Goal: Information Seeking & Learning: Learn about a topic

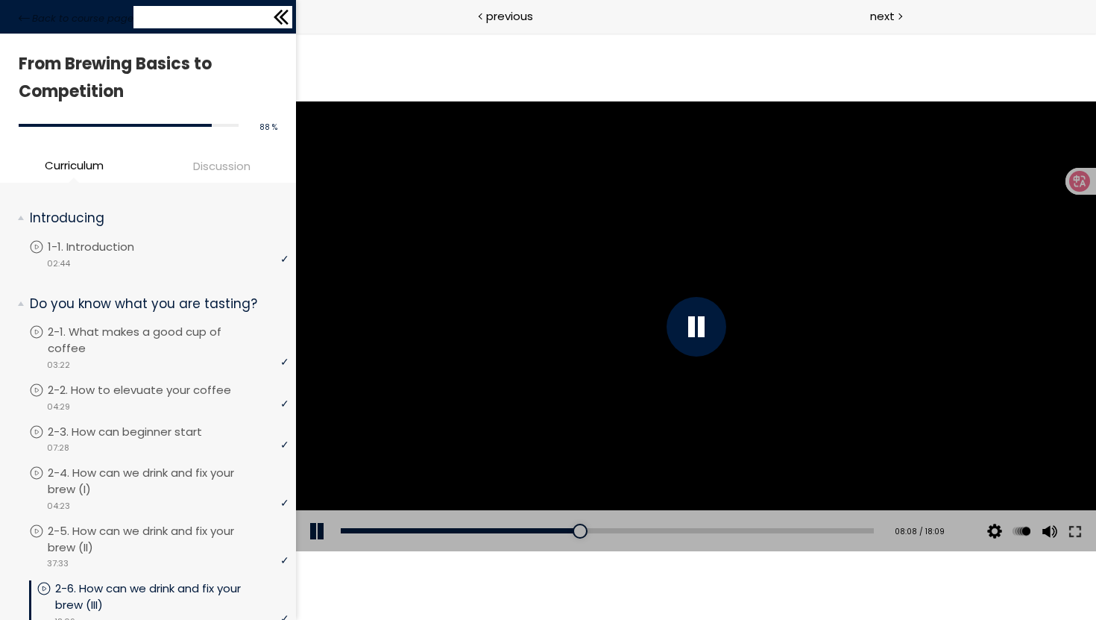
click at [271, 19] on icon at bounding box center [281, 17] width 22 height 22
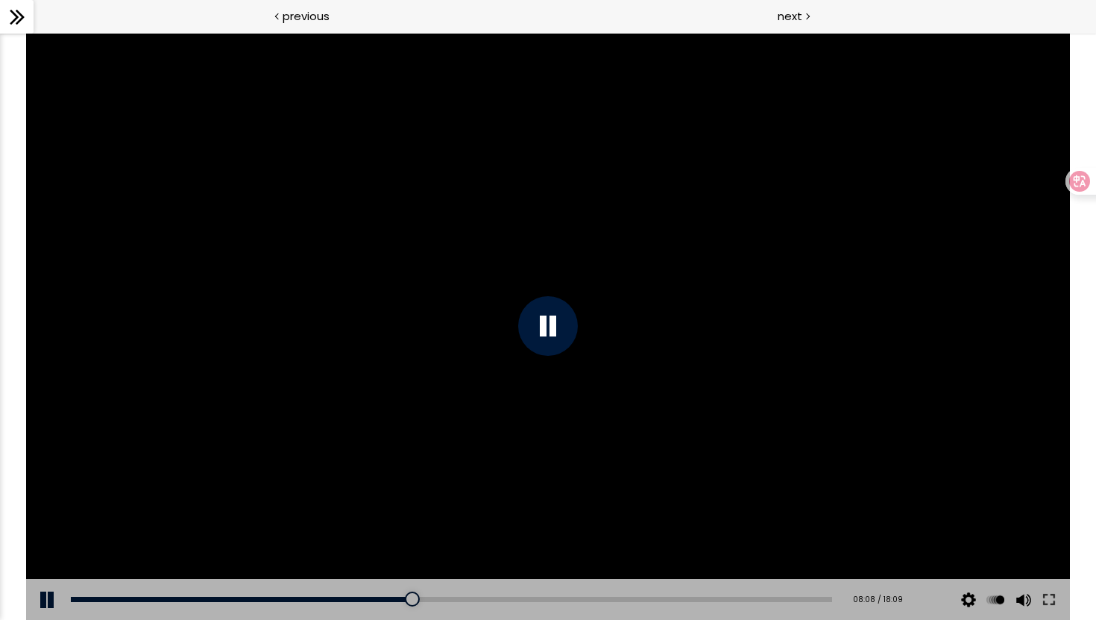
click at [31, 11] on div at bounding box center [17, 17] width 34 height 34
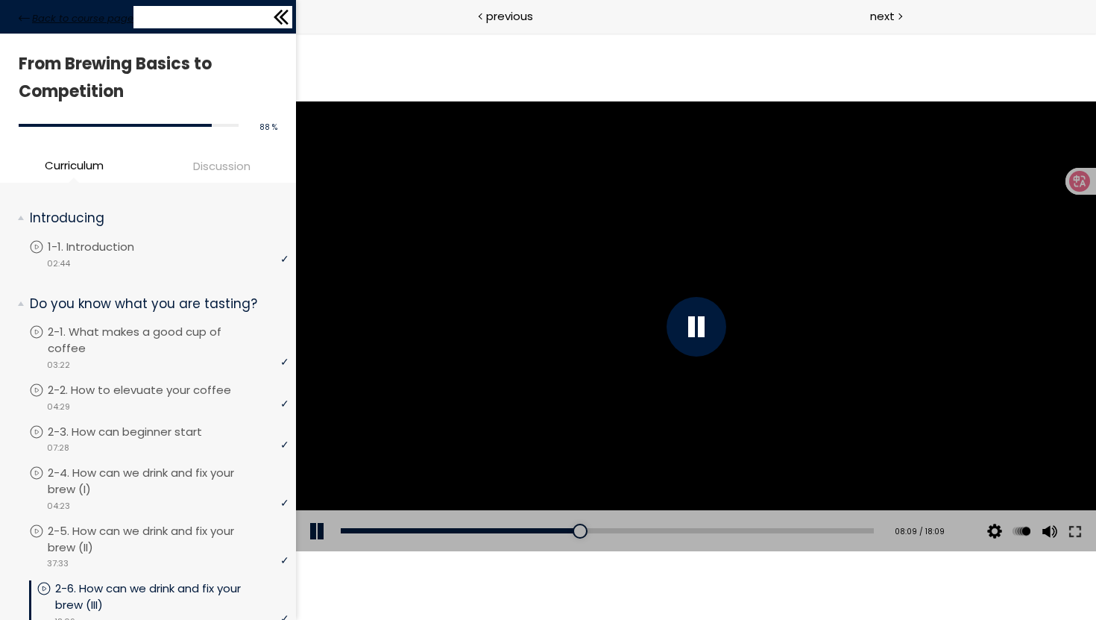
click at [34, 16] on span "Back to course page" at bounding box center [82, 18] width 101 height 15
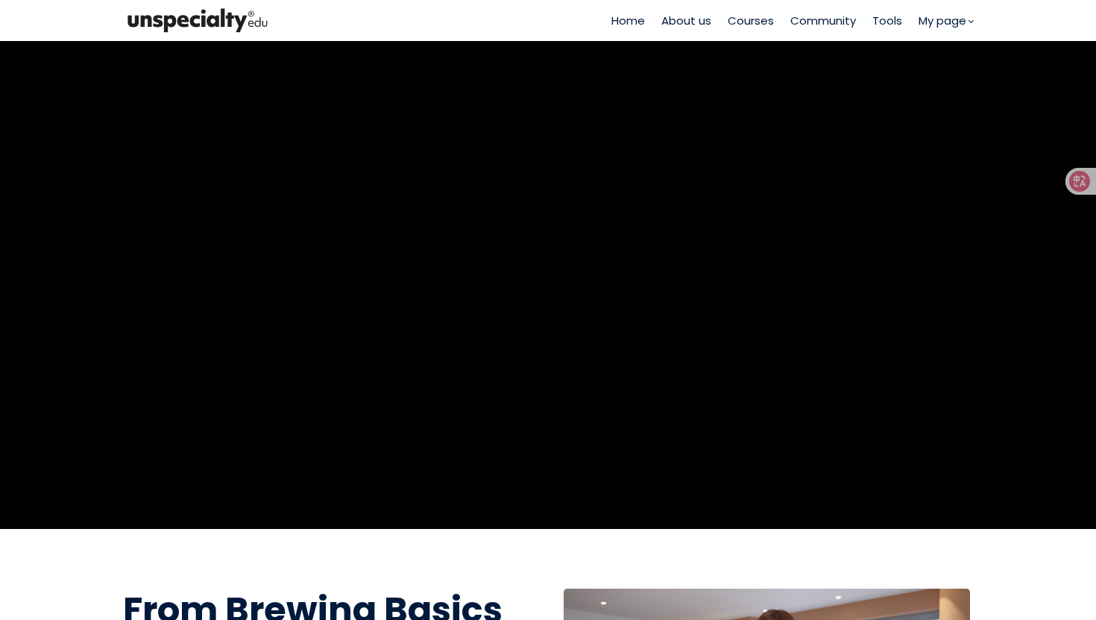
click at [619, 19] on span "Home" at bounding box center [628, 20] width 34 height 17
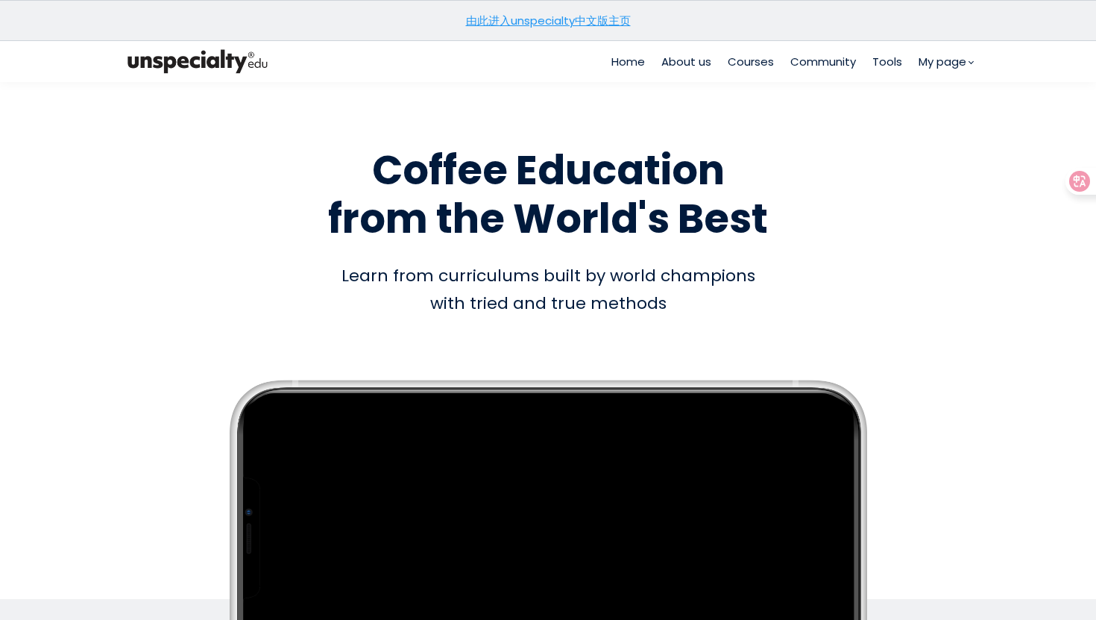
click at [743, 66] on span "Courses" at bounding box center [751, 61] width 46 height 17
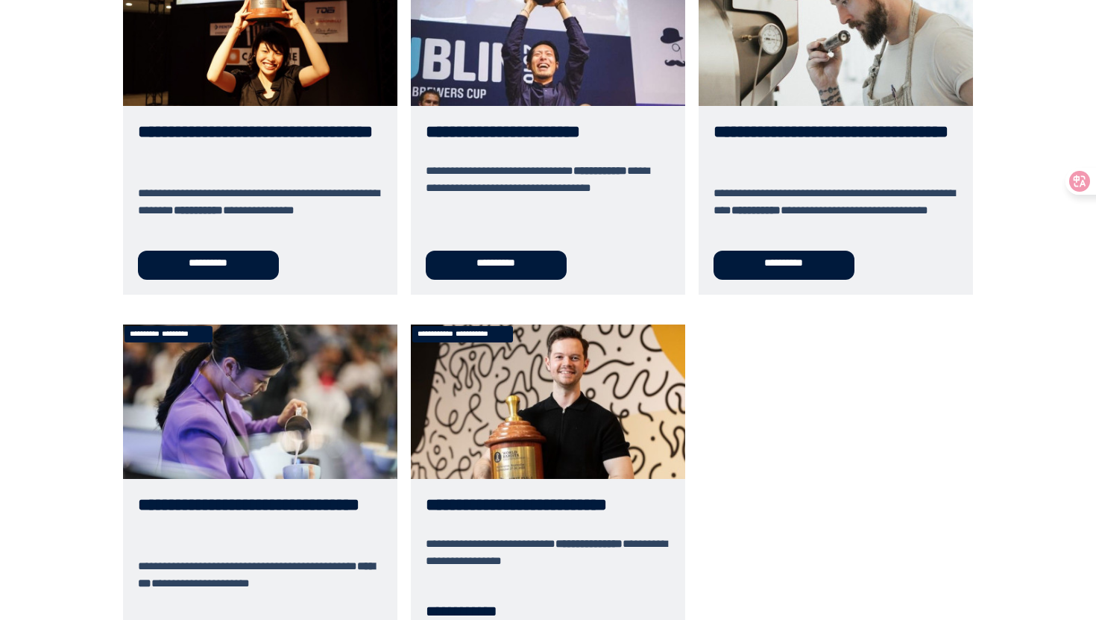
scroll to position [748, 0]
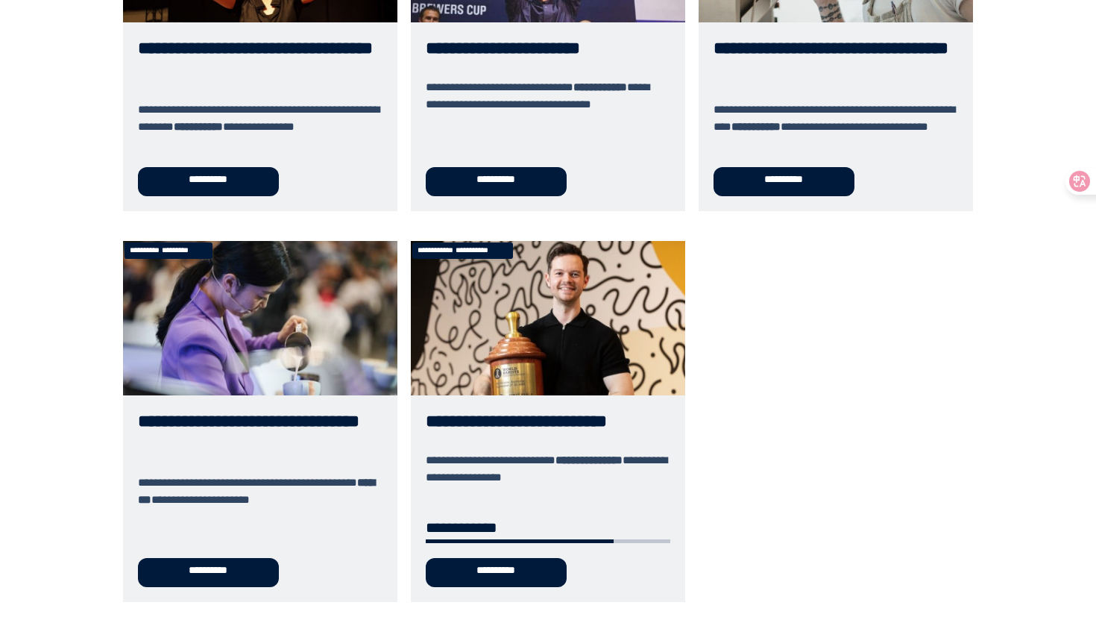
click at [478, 365] on link "**********" at bounding box center [548, 421] width 274 height 360
click at [508, 327] on link "**********" at bounding box center [548, 421] width 274 height 360
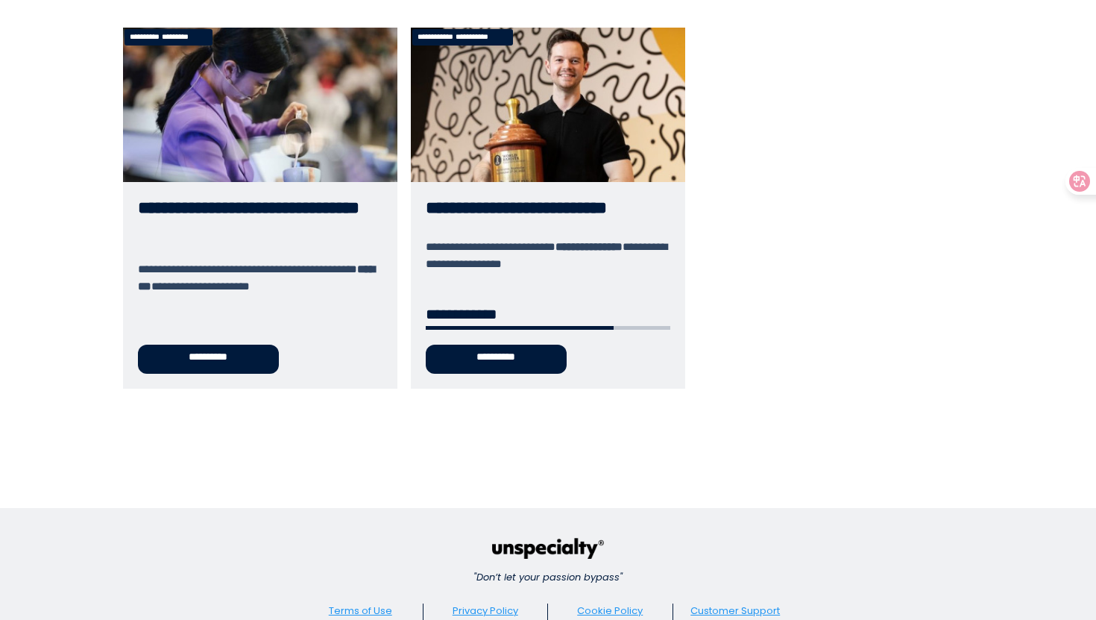
scroll to position [1016, 0]
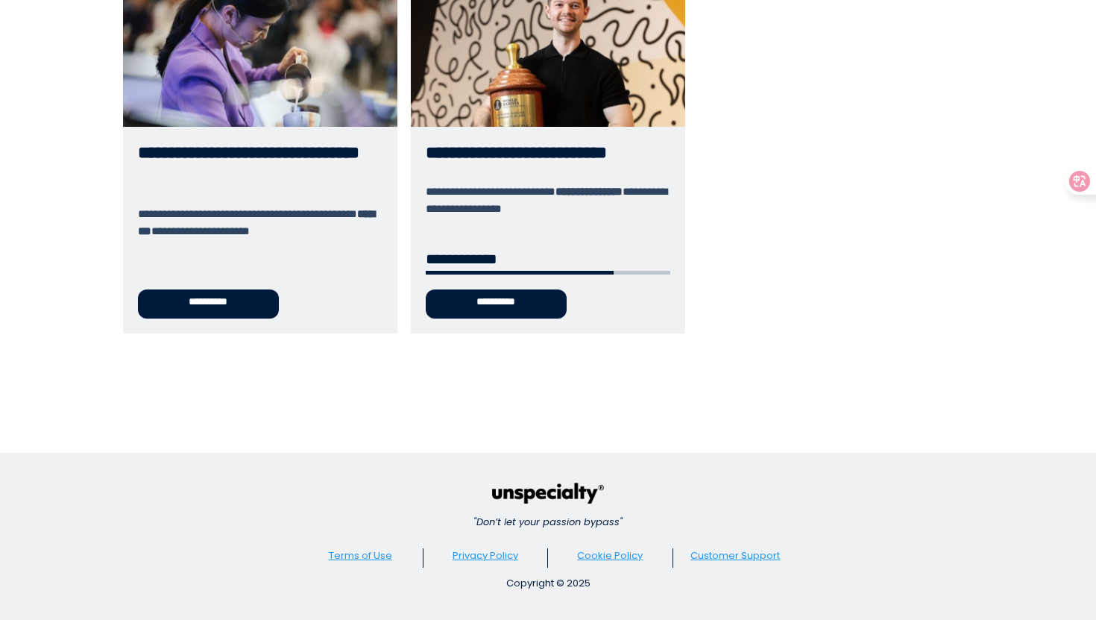
click at [501, 60] on link "**********" at bounding box center [548, 152] width 274 height 360
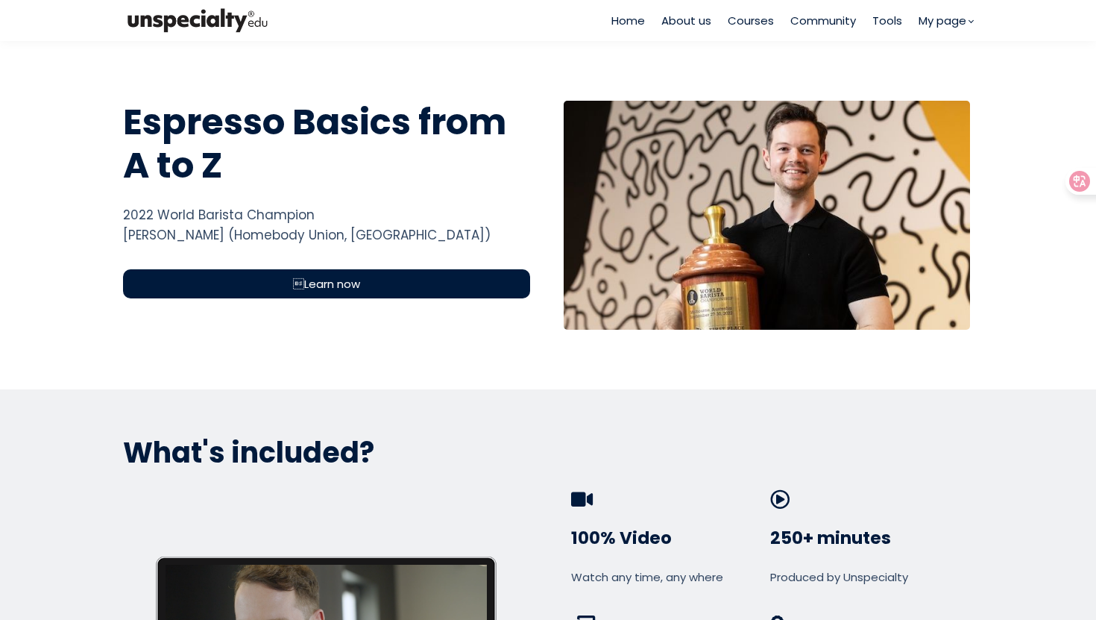
click at [804, 22] on span "Community" at bounding box center [823, 20] width 66 height 17
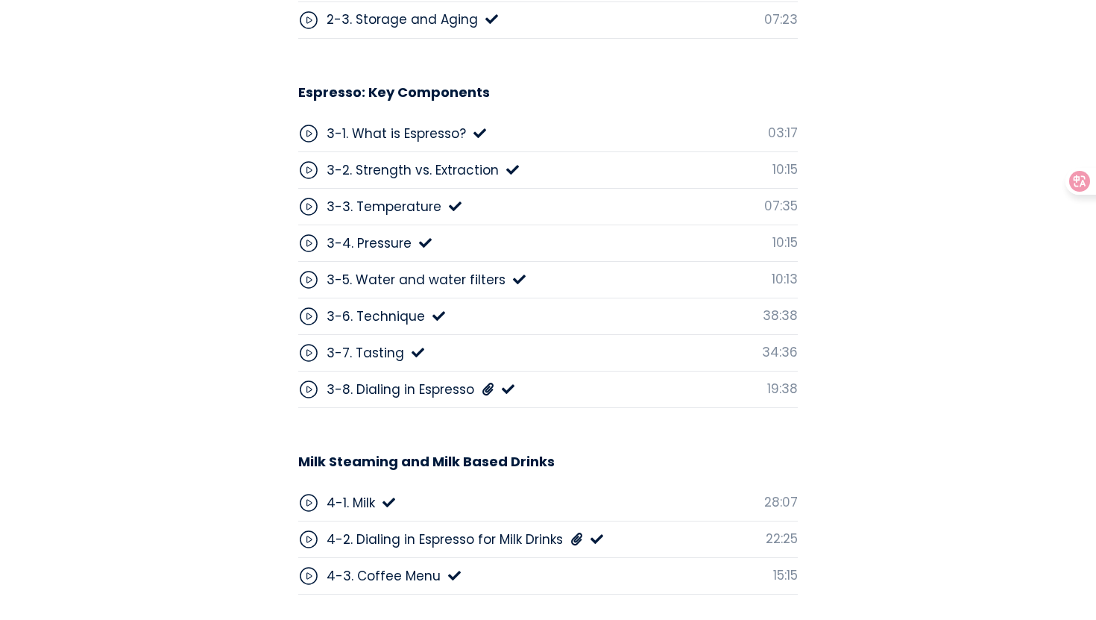
scroll to position [4322, 0]
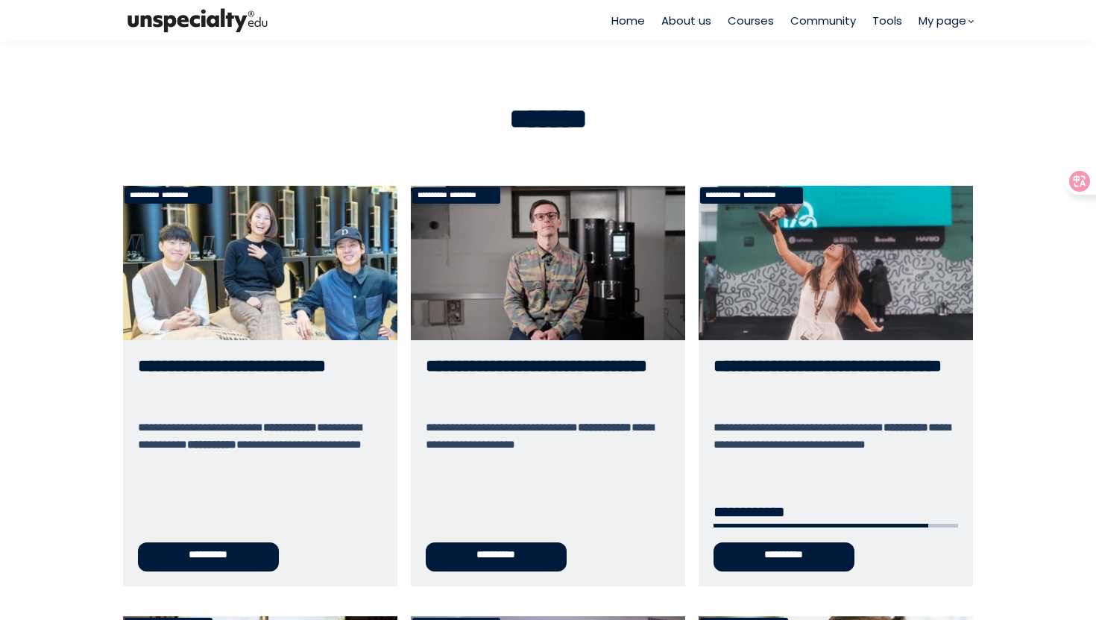
click at [720, 18] on ul "Home About us Courses Community Tools My page My page" at bounding box center [792, 20] width 362 height 17
click at [763, 256] on link "**********" at bounding box center [836, 386] width 274 height 400
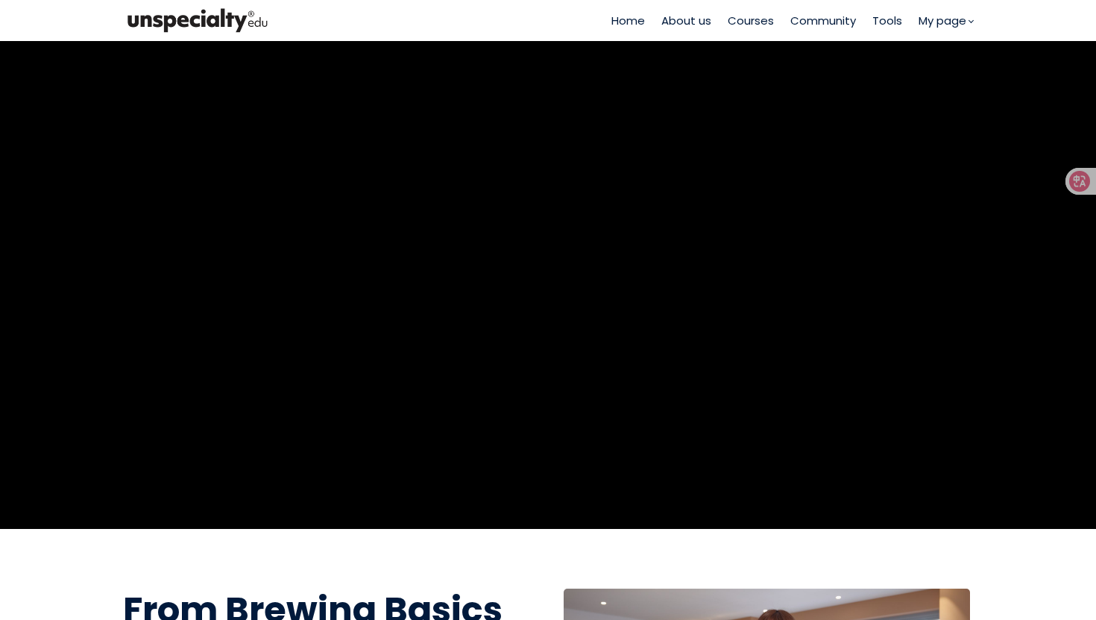
click at [687, 25] on span "About us" at bounding box center [686, 20] width 50 height 17
click at [749, 25] on span "Courses" at bounding box center [751, 20] width 46 height 17
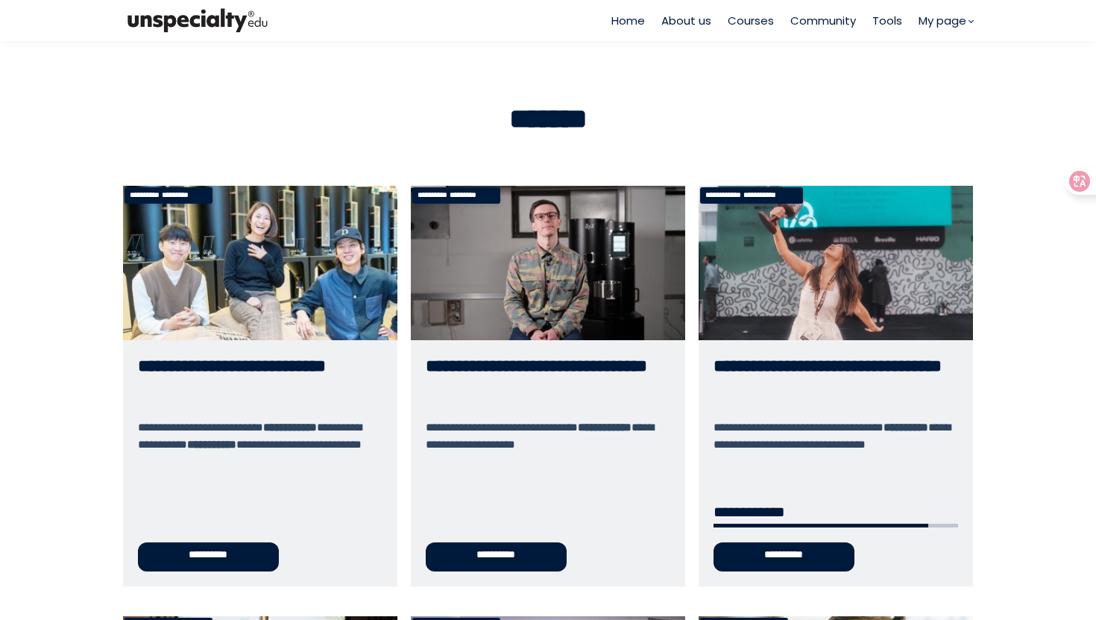
click at [721, 297] on link "**********" at bounding box center [836, 386] width 274 height 400
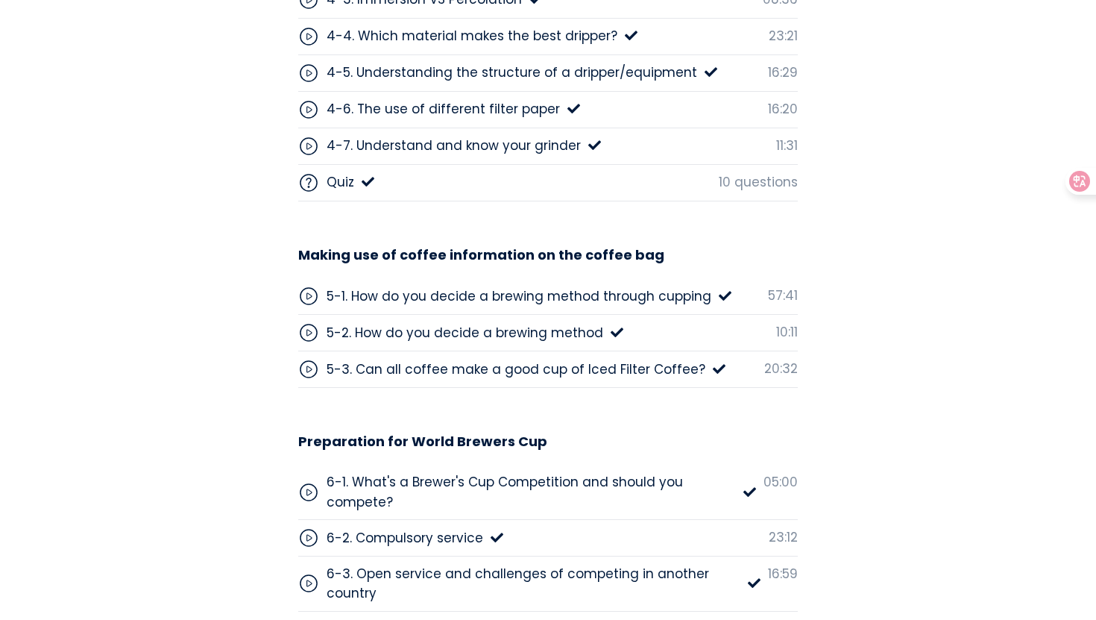
scroll to position [4904, 0]
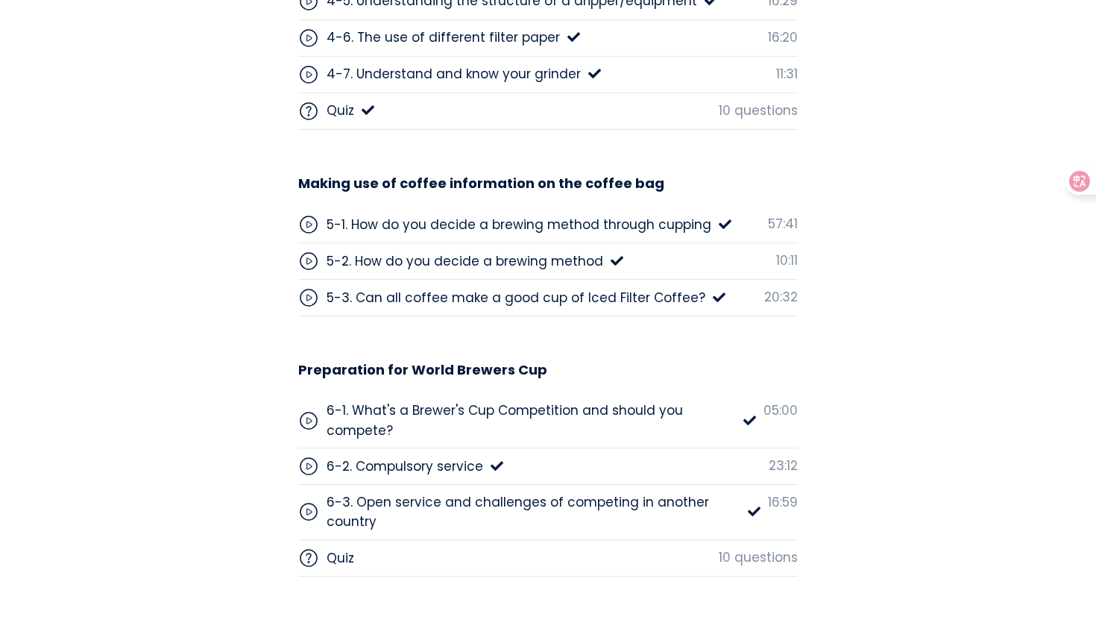
click at [377, 489] on div "6-3. Open service and challenges of competing in another country 16:59" at bounding box center [548, 512] width 500 height 55
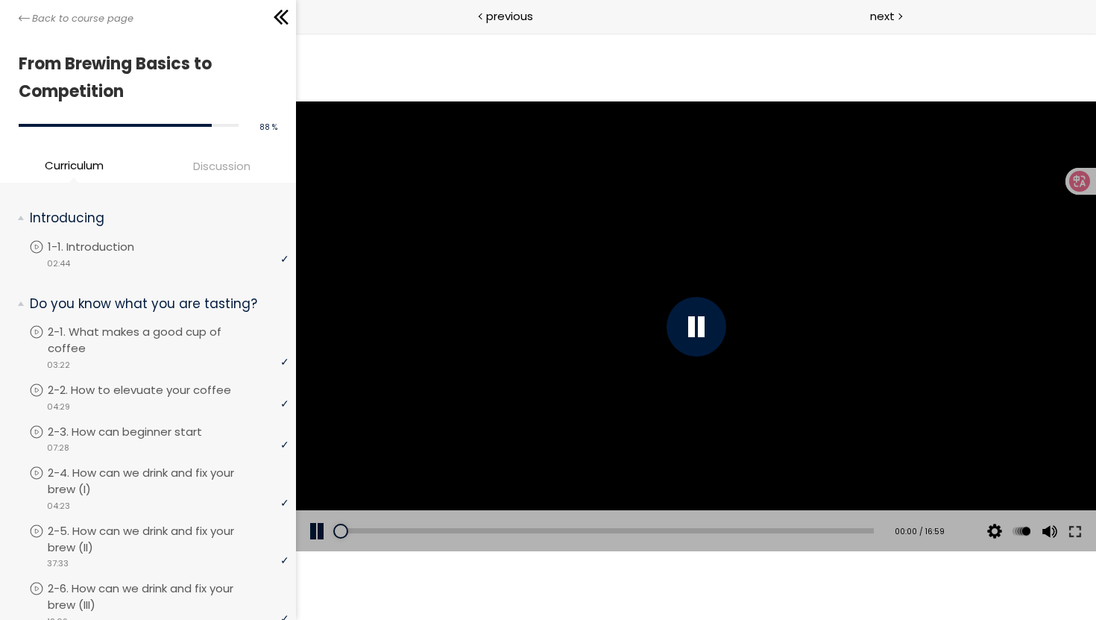
drag, startPoint x: 352, startPoint y: 532, endPoint x: 277, endPoint y: 532, distance: 75.3
click at [295, 33] on html "The video is loading... Click for sound @keyframes VOLUME_SMALL_WAVE_FLASH { 0%…" at bounding box center [695, 33] width 800 height 0
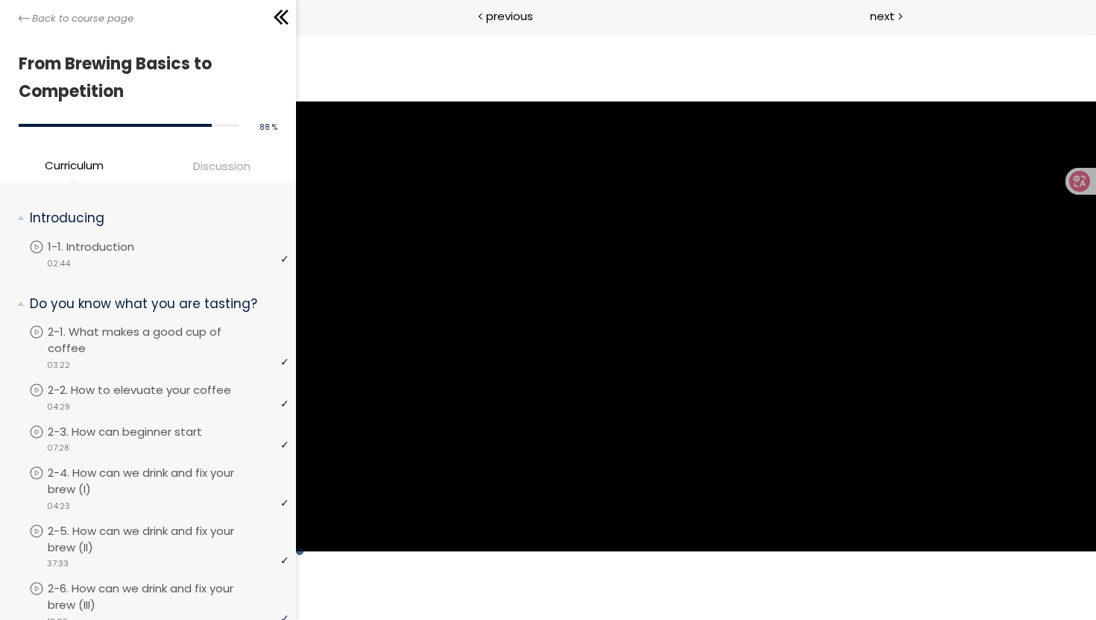
click at [375, 448] on div at bounding box center [695, 326] width 800 height 450
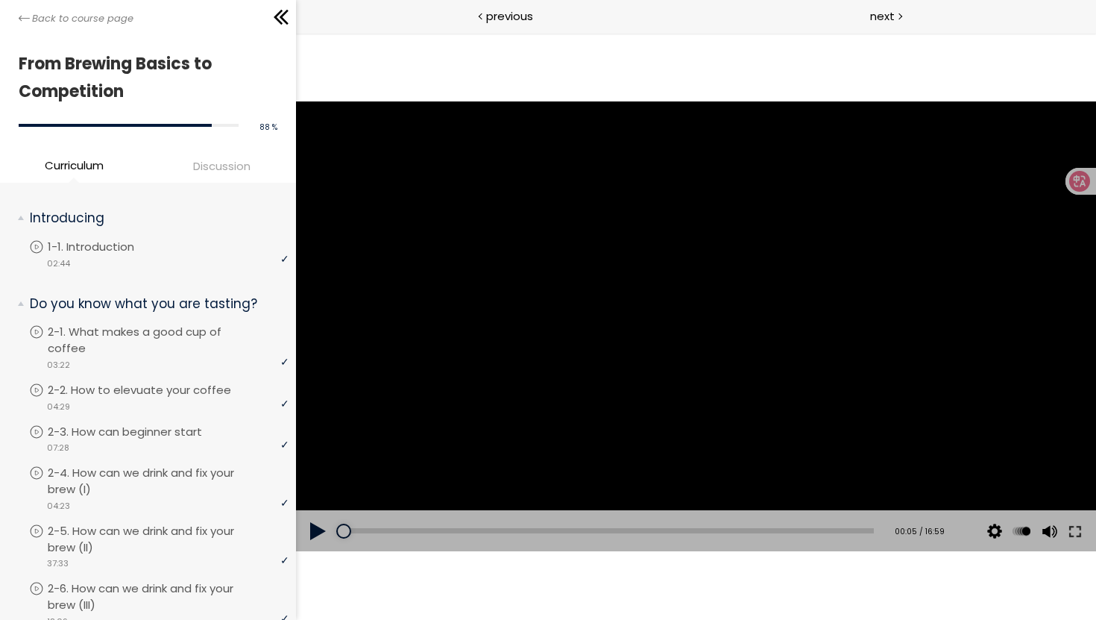
click at [315, 524] on button at bounding box center [317, 531] width 45 height 42
drag, startPoint x: 341, startPoint y: 528, endPoint x: 303, endPoint y: 528, distance: 38.0
click at [318, 528] on div "Add chapter 00:05 00:05 / 16:59 Subtitles None Auto 1080p 720p 540p 360p 224p x…" at bounding box center [695, 531] width 800 height 42
click at [687, 327] on div at bounding box center [696, 327] width 60 height 60
drag, startPoint x: 343, startPoint y: 532, endPoint x: 300, endPoint y: 532, distance: 43.2
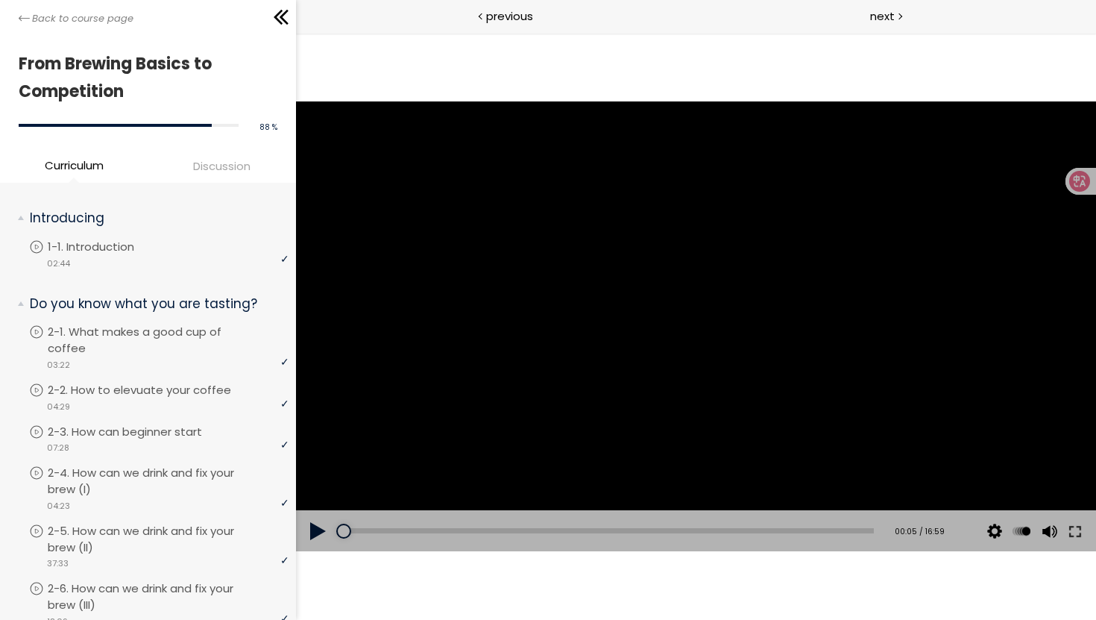
click at [300, 532] on div "Add chapter 00:05 00:05 / 16:59 Subtitles None Auto 1080p 720p 540p 360p 224p x…" at bounding box center [695, 531] width 800 height 42
click at [309, 532] on button at bounding box center [317, 531] width 45 height 42
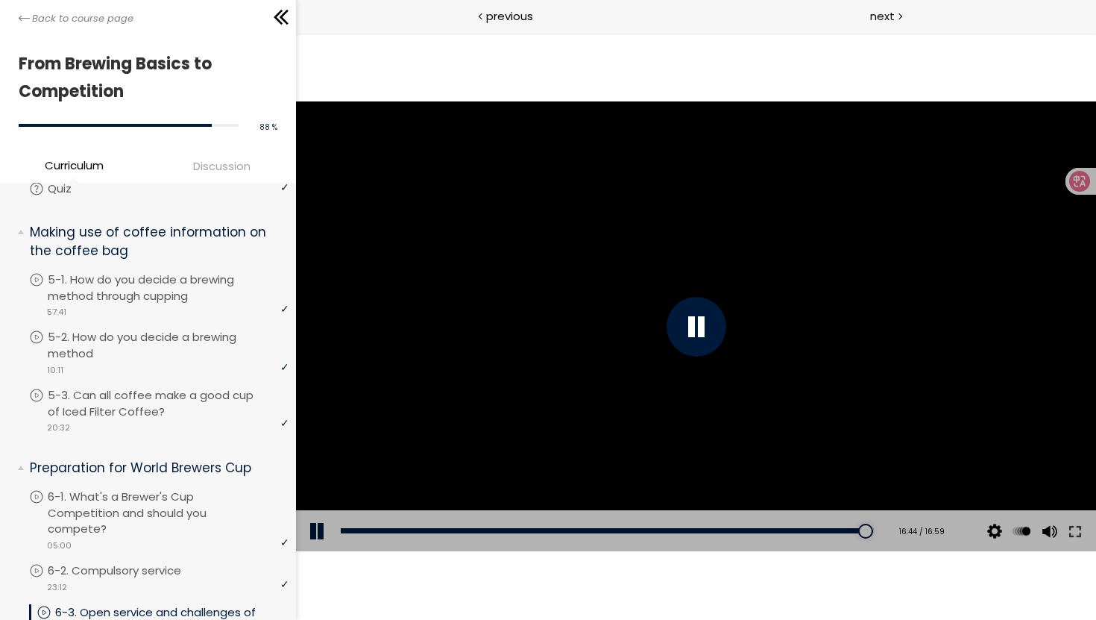
scroll to position [1673, 0]
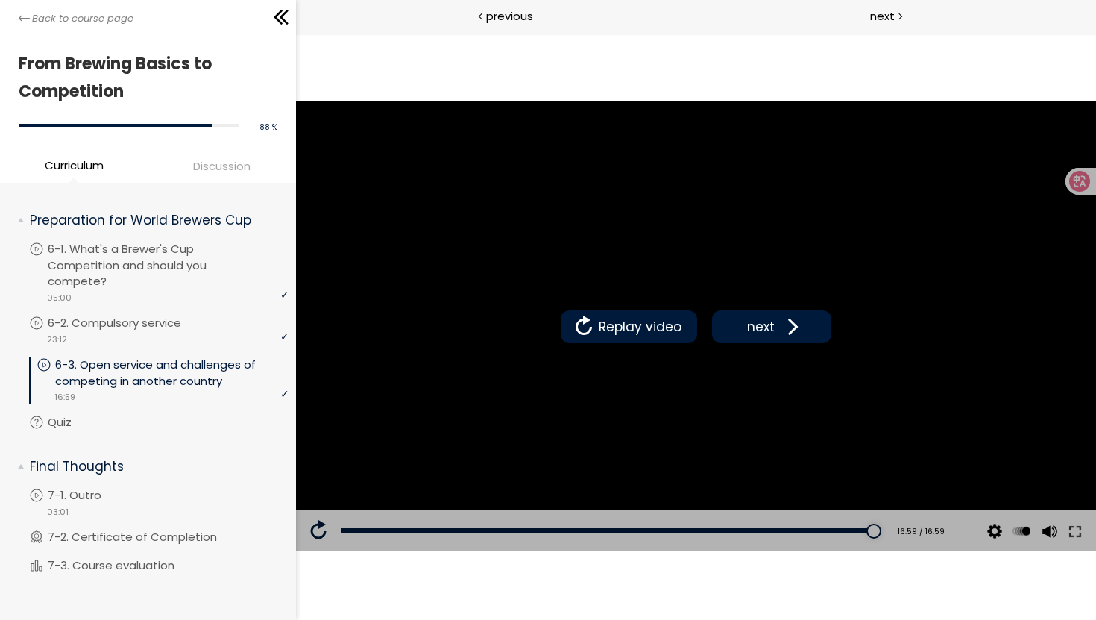
click at [632, 273] on div "Replay video next" at bounding box center [695, 326] width 800 height 450
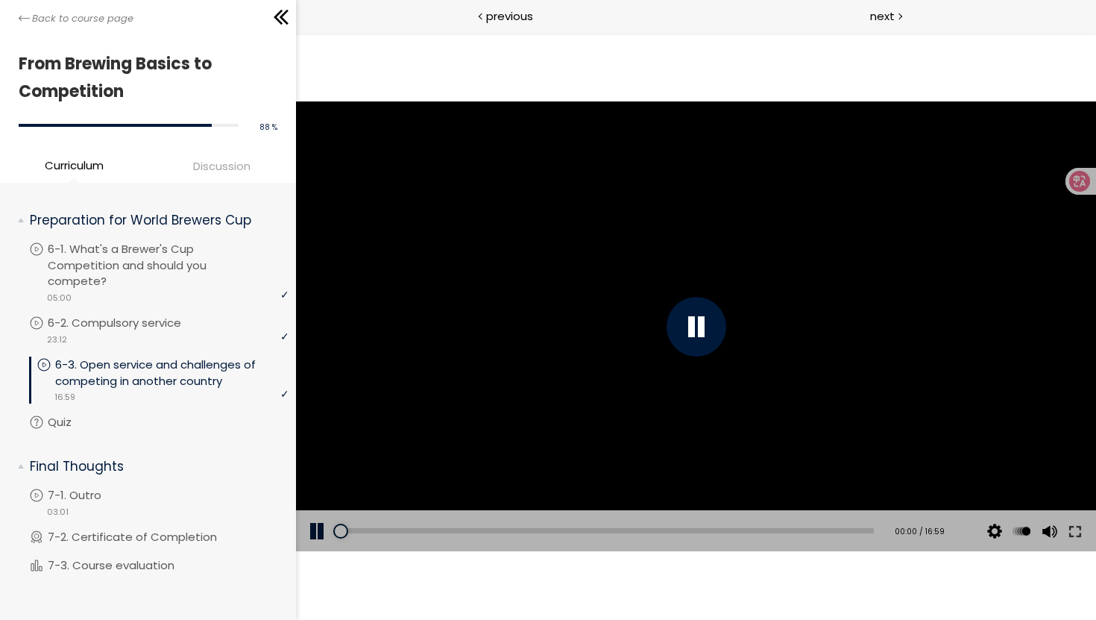
click at [667, 333] on div at bounding box center [696, 327] width 60 height 60
click at [86, 487] on li "You have to complete unit (7-1. Outro) in order to continue. 7-1. Outro video 0…" at bounding box center [158, 508] width 259 height 42
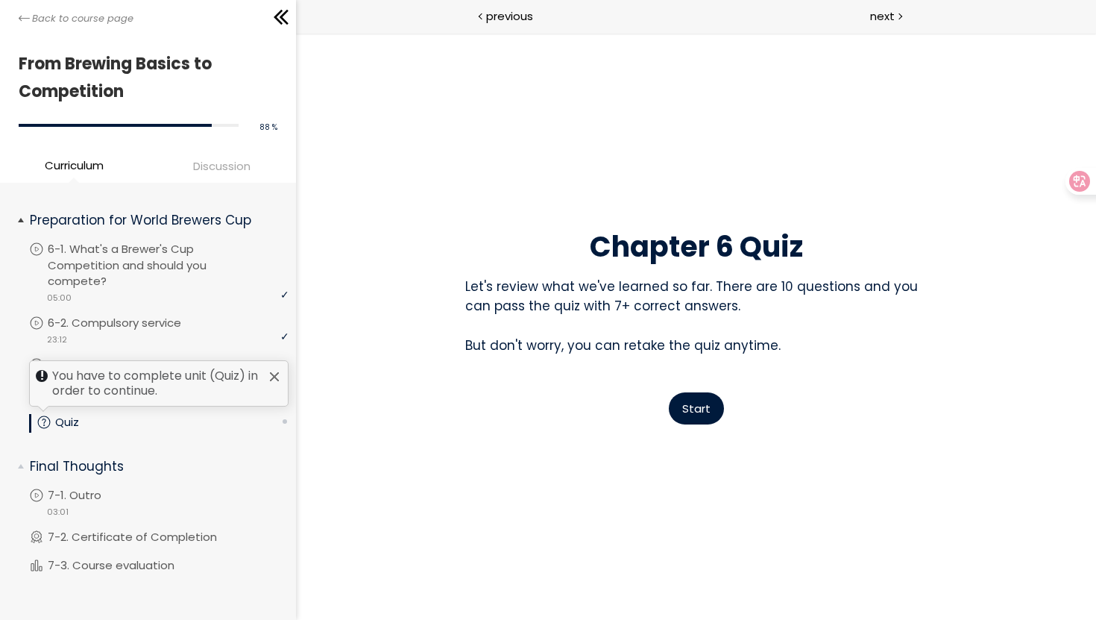
click at [268, 371] on div at bounding box center [274, 377] width 12 height 12
click at [283, 419] on div at bounding box center [285, 421] width 4 height 4
click at [717, 405] on button "Start" at bounding box center [695, 408] width 55 height 32
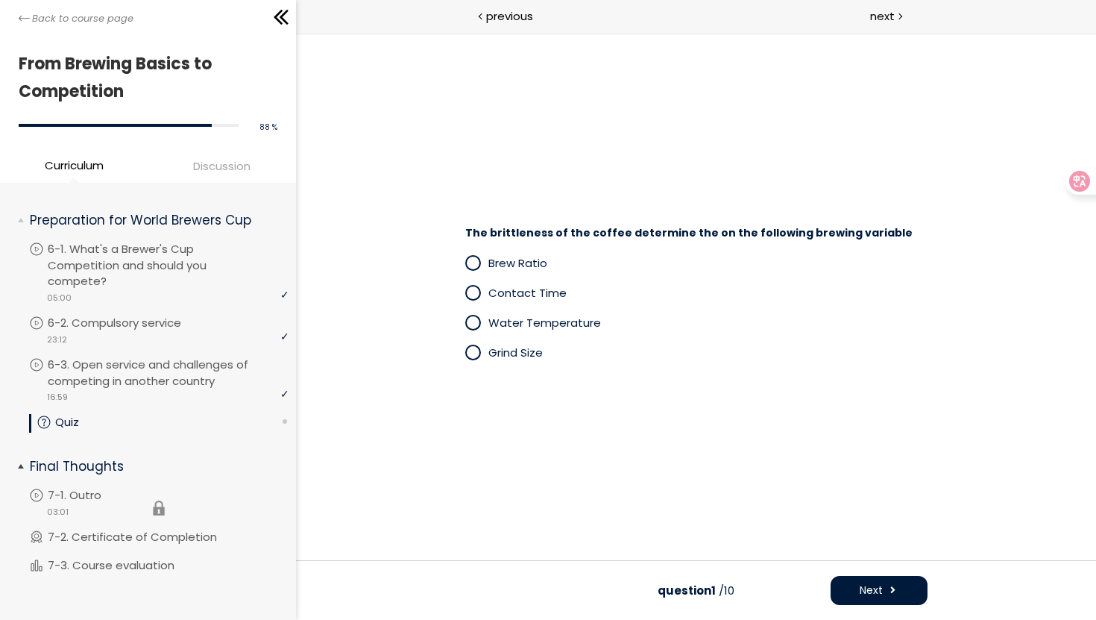
click at [91, 489] on li "You have to complete unit (7-1. Outro) in order to continue. 7-1. Outro video 0…" at bounding box center [158, 508] width 259 height 42
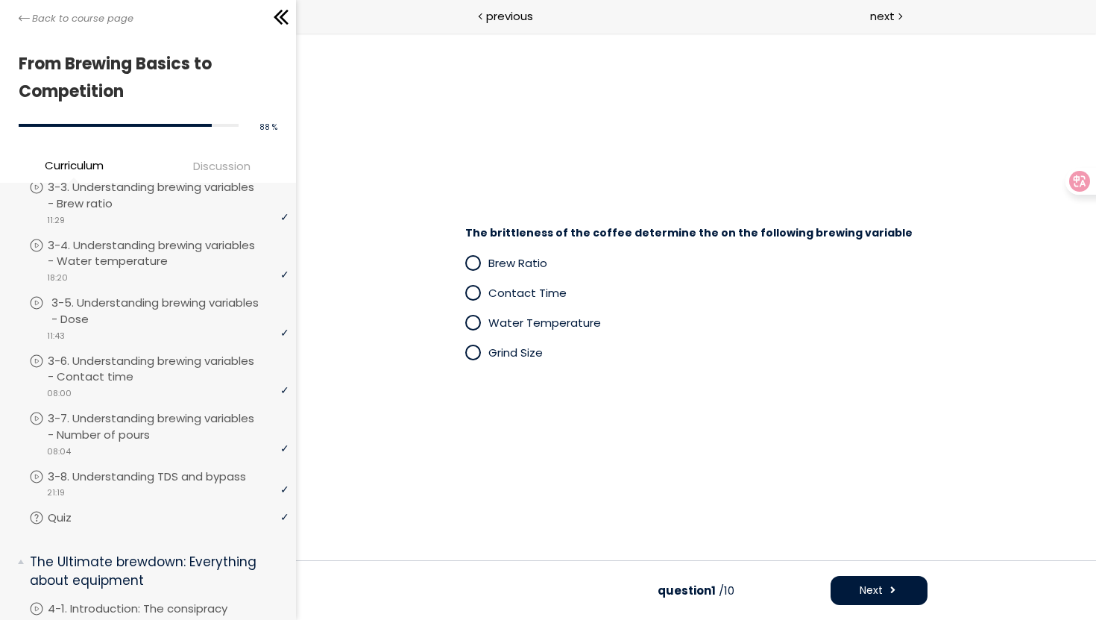
scroll to position [467, 0]
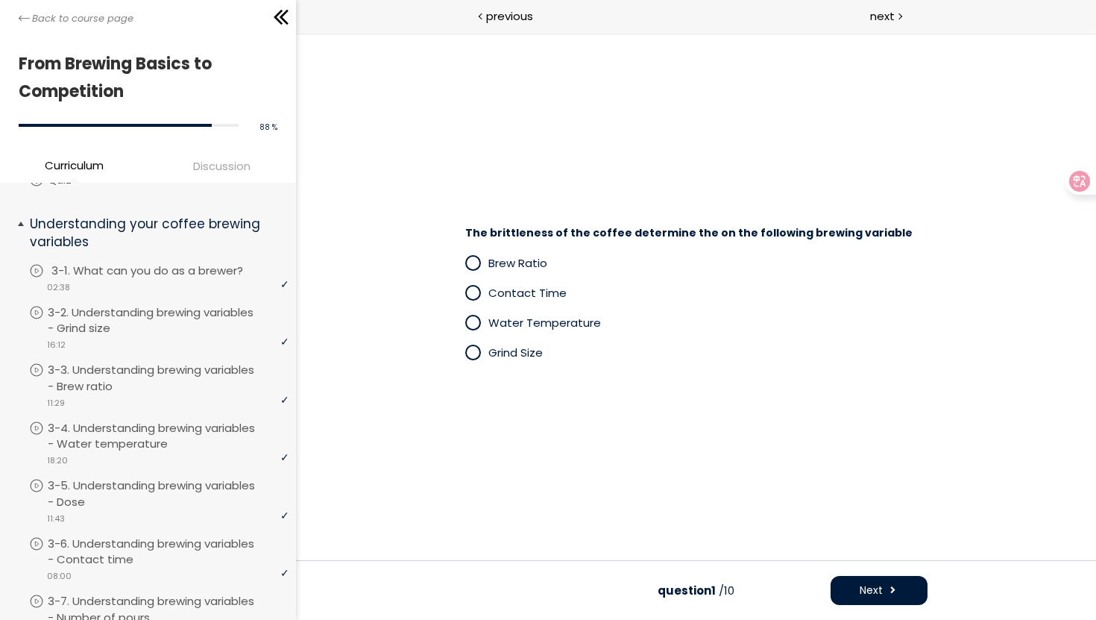
click at [122, 272] on p "3-1. What can you do as a brewer?" at bounding box center [161, 270] width 221 height 16
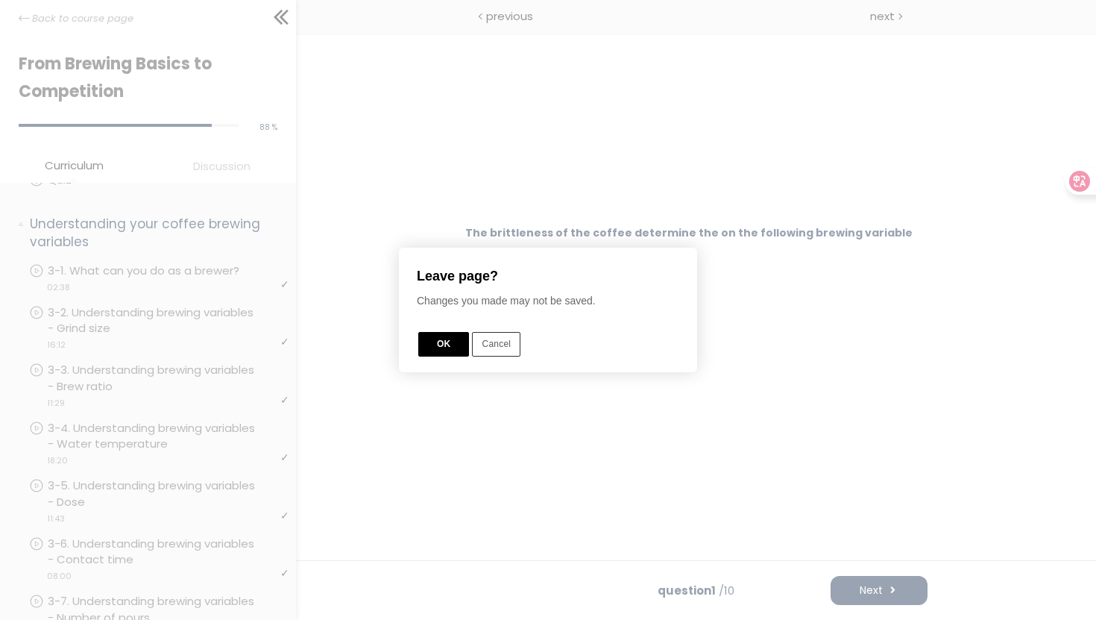
click at [441, 347] on button "OK" at bounding box center [443, 344] width 51 height 25
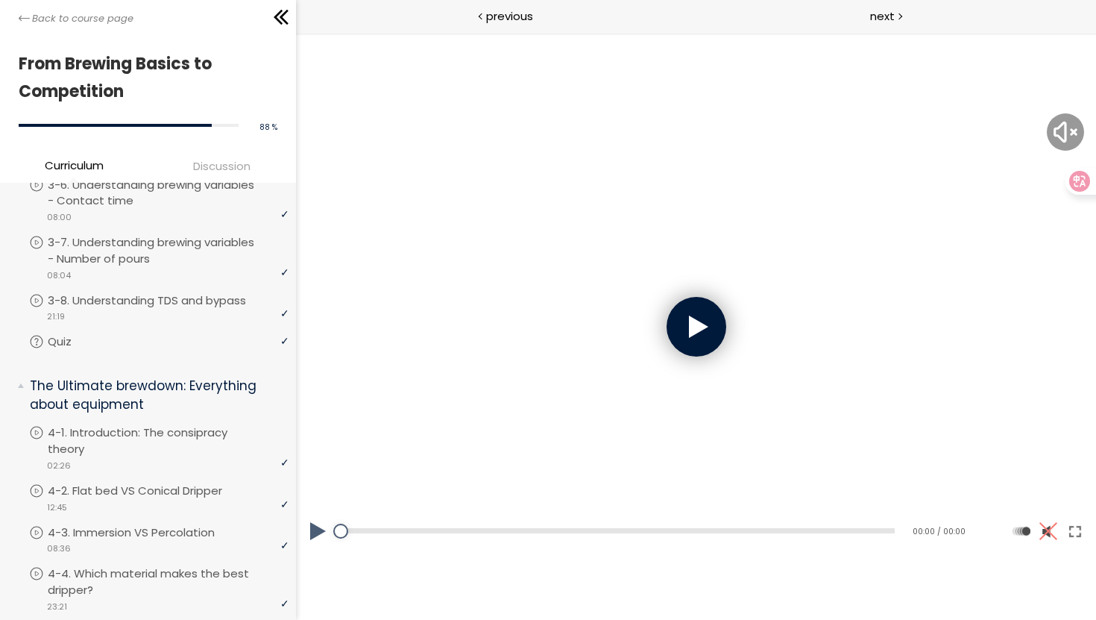
scroll to position [856, 0]
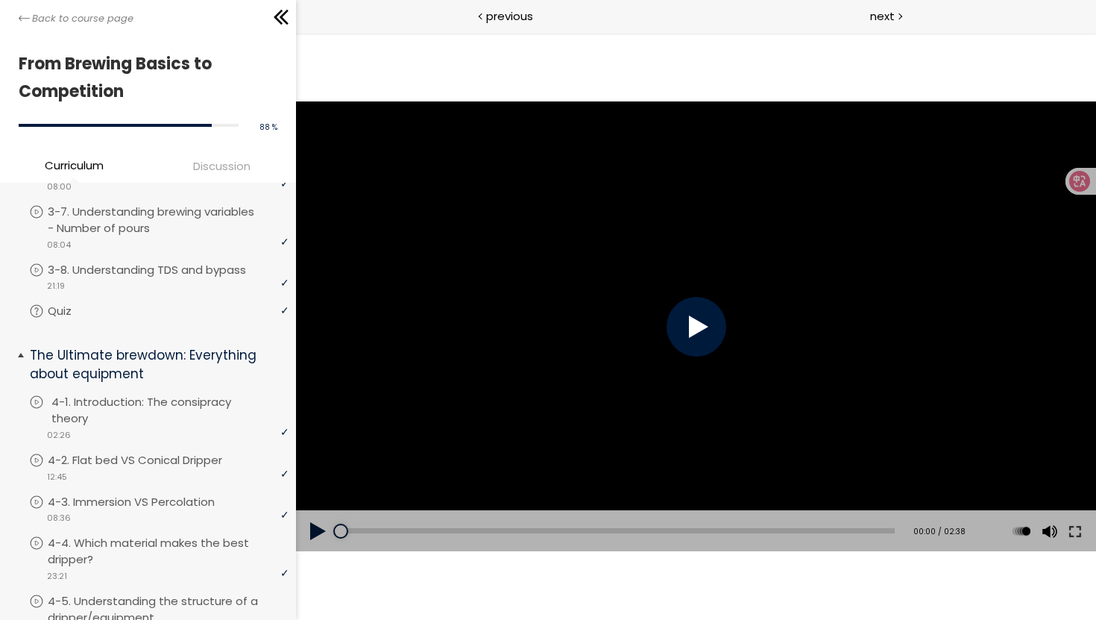
click at [155, 395] on p "4-1. Introduction: The consipracy theory" at bounding box center [171, 410] width 241 height 33
click at [564, 347] on div at bounding box center [695, 326] width 800 height 450
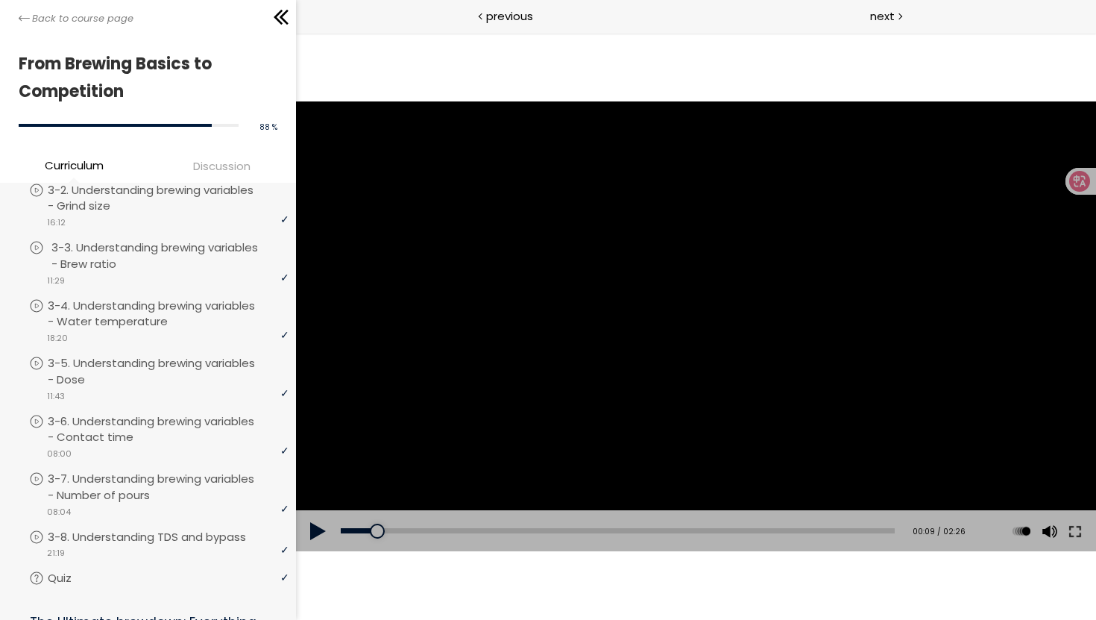
scroll to position [478, 0]
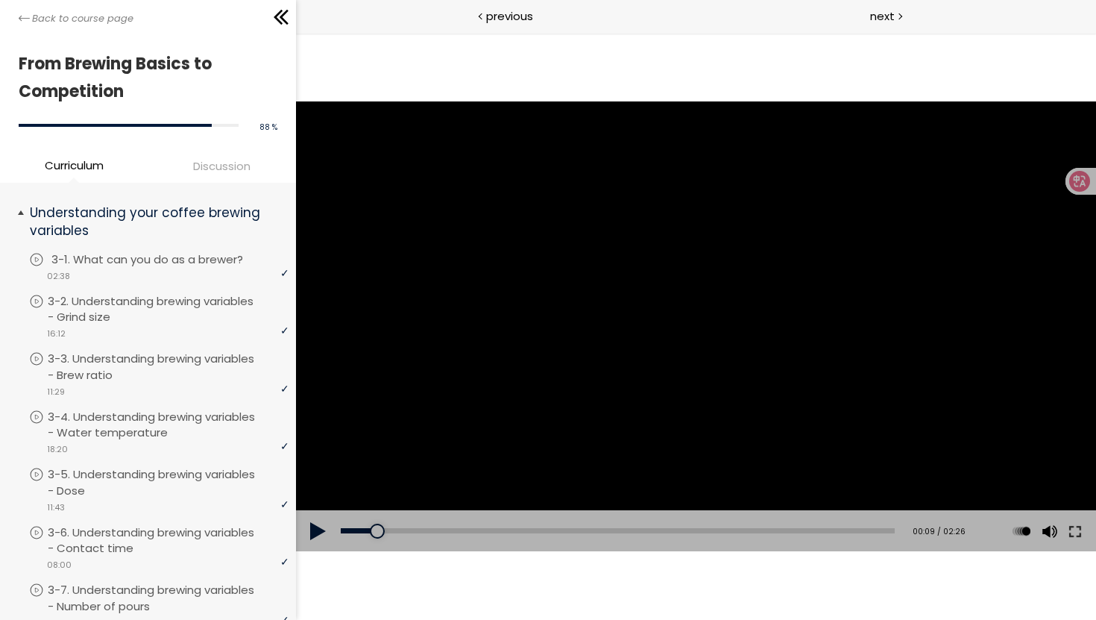
click at [114, 259] on p "3-1. What can you do as a brewer?" at bounding box center [161, 259] width 221 height 16
click at [652, 316] on div at bounding box center [695, 326] width 800 height 450
click at [689, 330] on div at bounding box center [696, 327] width 60 height 60
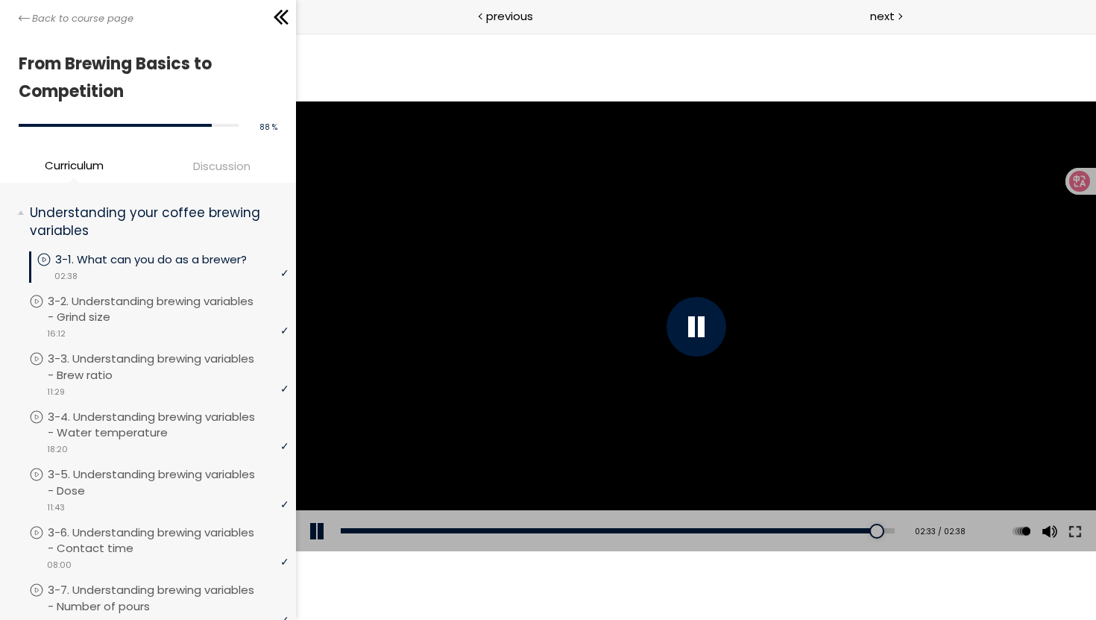
click at [690, 336] on div at bounding box center [696, 327] width 60 height 60
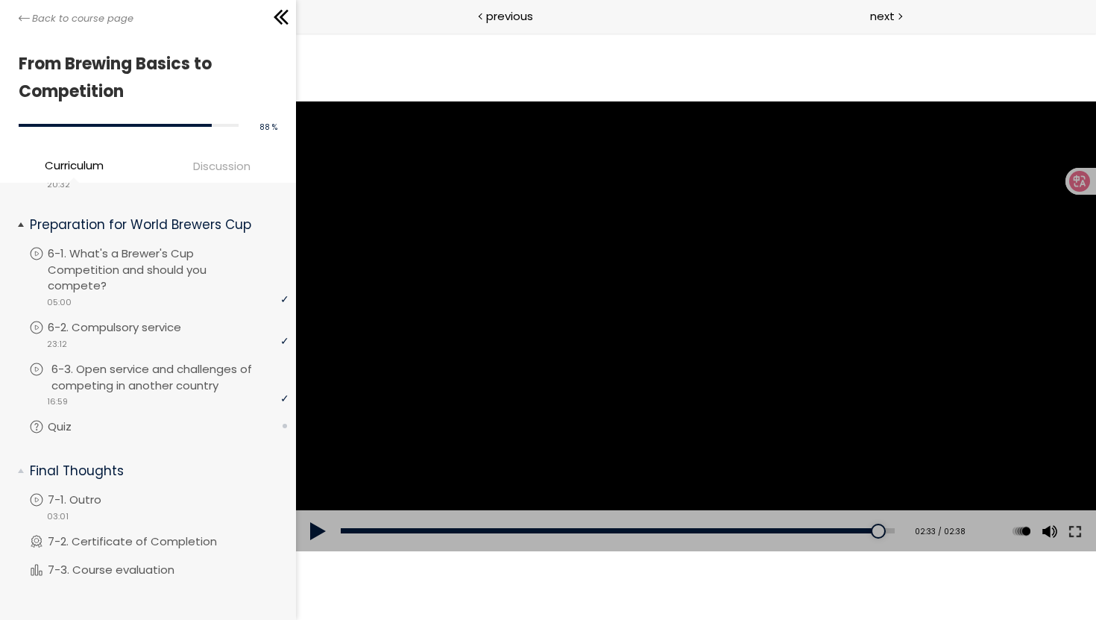
scroll to position [1673, 0]
